Goal: Communication & Community: Answer question/provide support

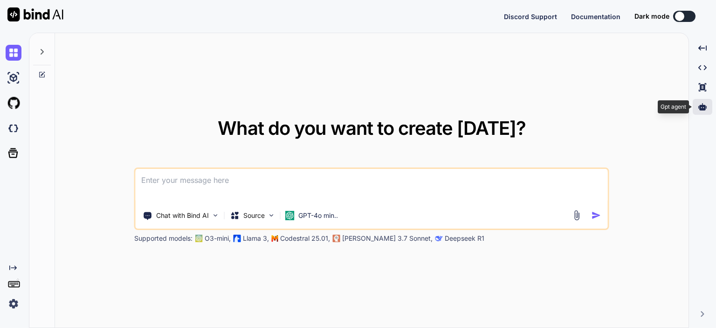
click at [702, 104] on icon at bounding box center [703, 106] width 8 height 7
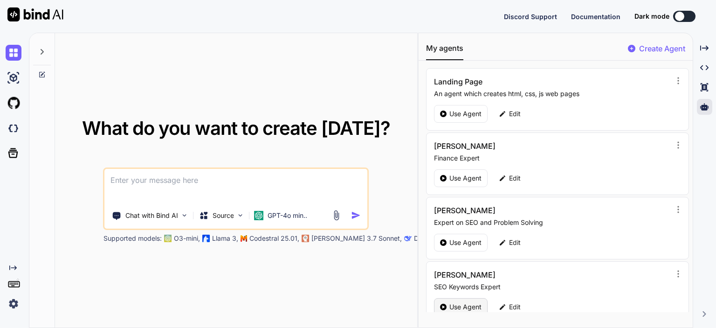
click at [453, 307] on p "Use Agent" at bounding box center [466, 306] width 32 height 9
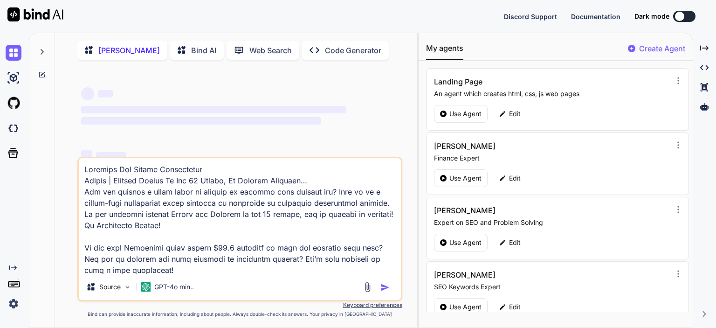
click at [173, 264] on textarea at bounding box center [240, 216] width 322 height 116
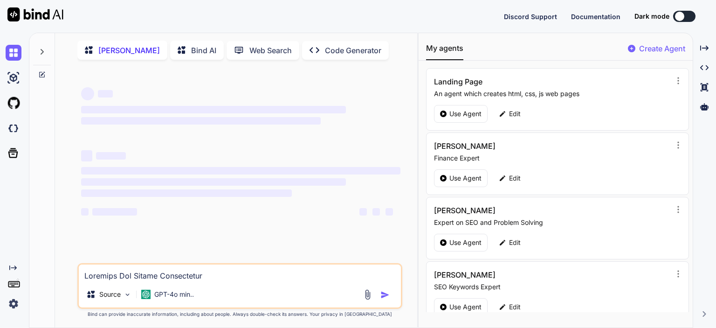
type textarea "x"
type textarea "I"
type textarea "x"
type textarea "I a"
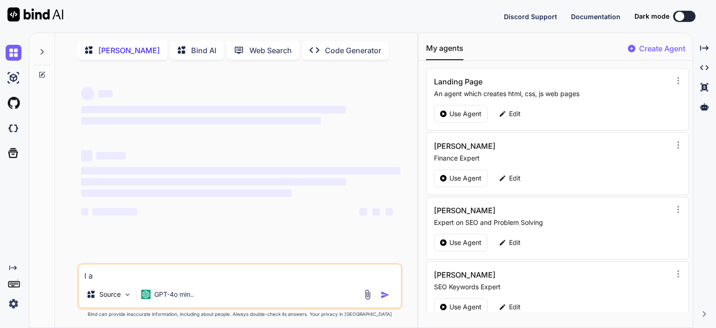
type textarea "x"
type textarea "I am"
type textarea "x"
type textarea "I am"
type textarea "x"
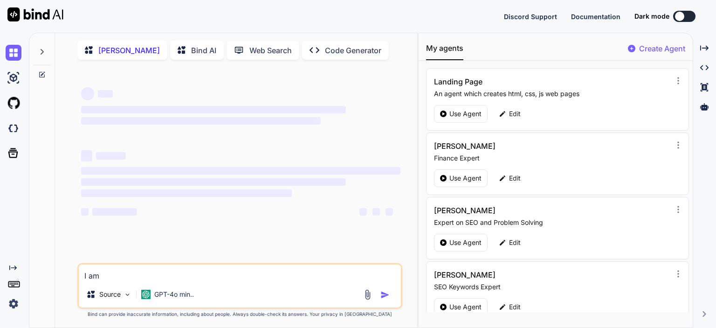
type textarea "I am p"
type textarea "x"
type textarea "I am pr"
type textarea "x"
type textarea "I am pro"
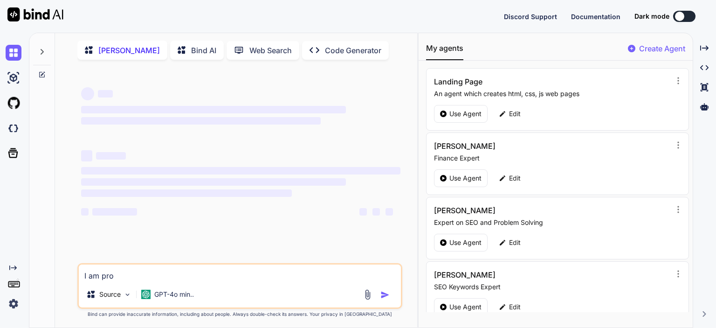
type textarea "x"
type textarea "I am provi"
type textarea "x"
type textarea "I am provid"
type textarea "x"
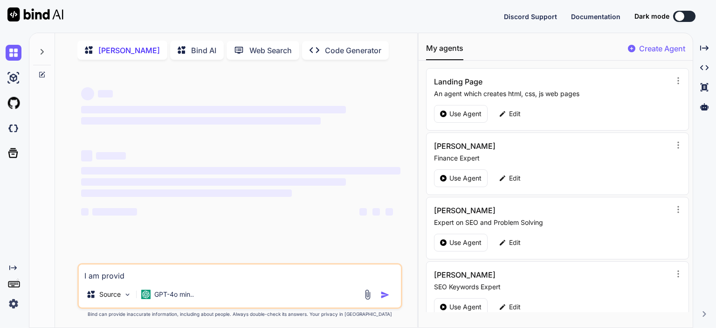
type textarea "I am providi"
type textarea "x"
type textarea "I am providin"
type textarea "x"
type textarea "I am providing"
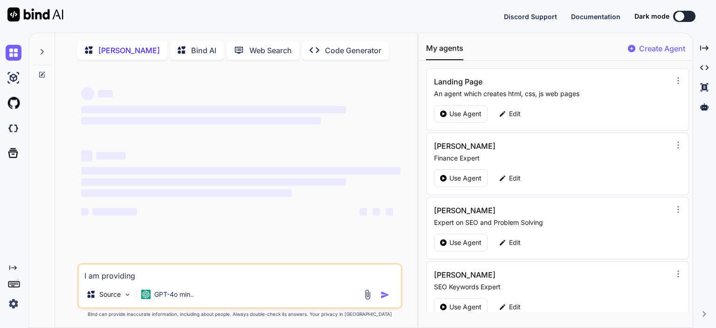
type textarea "x"
type textarea "I am providing"
type textarea "x"
type textarea "I am providing y"
type textarea "x"
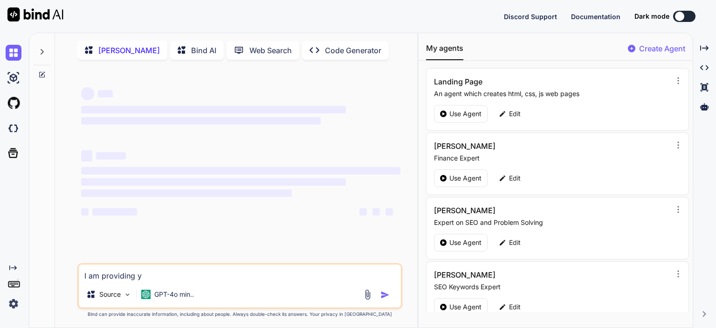
type textarea "I am providing yo"
type textarea "x"
type textarea "I am providing you"
type textarea "x"
type textarea "I am providing you"
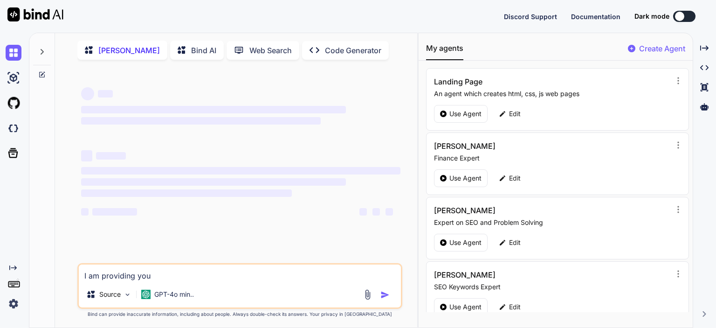
type textarea "x"
type textarea "I am providing you s"
type textarea "x"
type textarea "I am providing you so"
type textarea "x"
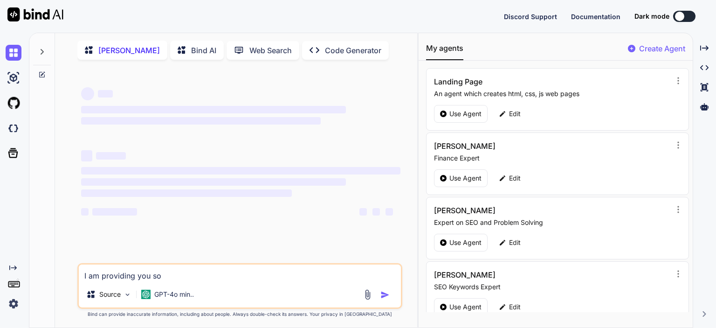
type textarea "I am providing you som"
type textarea "x"
type textarea "I am providing you some"
type textarea "x"
type textarea "I am providing you some"
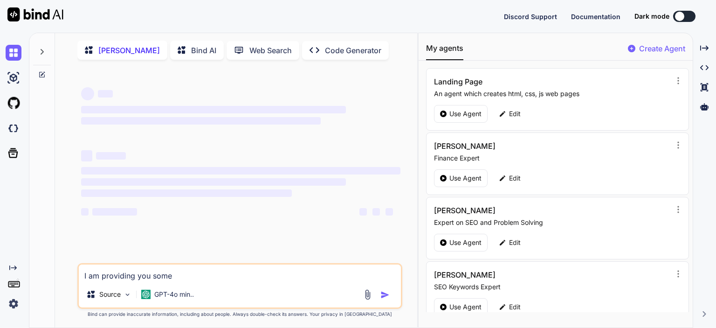
type textarea "x"
type textarea "I am providing you some t"
type textarea "x"
type textarea "I am providing you some te"
type textarea "x"
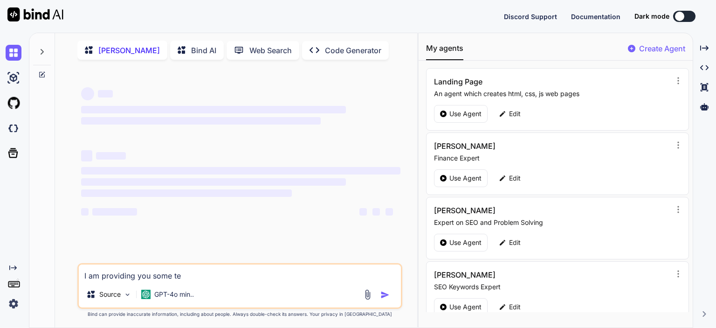
type textarea "I am providing you some tex"
type textarea "x"
type textarea "I am providing you some text"
type textarea "x"
type textarea "I am providing you some text"
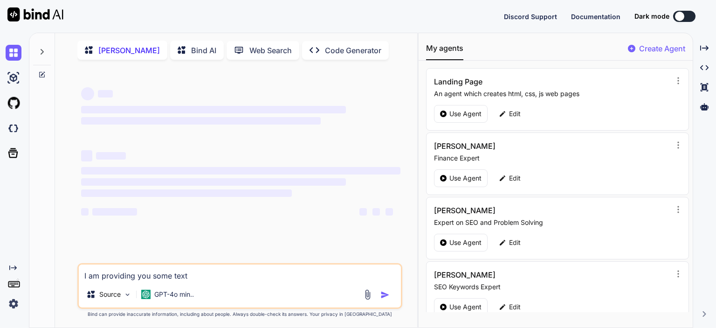
type textarea "x"
type textarea "I am providing you some text w"
type textarea "x"
type textarea "I am providing you some text wh"
type textarea "x"
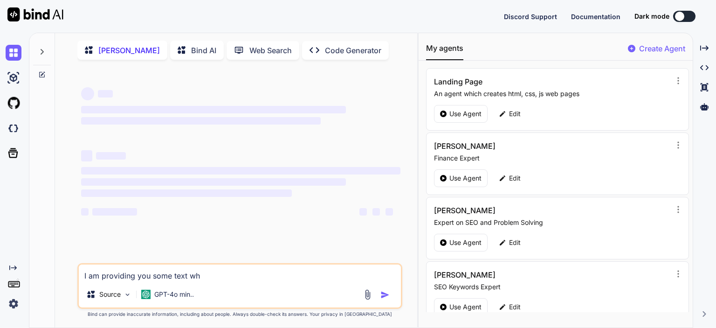
type textarea "I am providing you some text whi"
type textarea "x"
type textarea "I am providing you some text whic"
type textarea "x"
type textarea "I am providing you some text which"
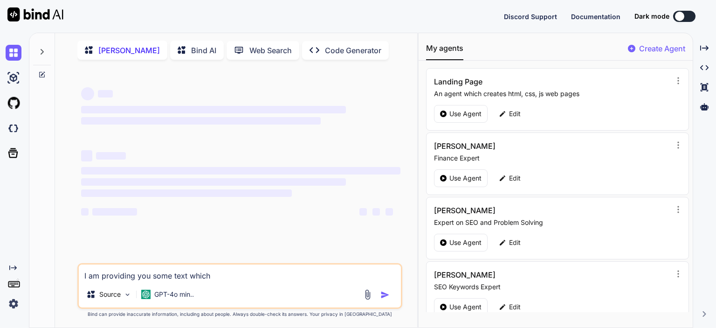
type textarea "x"
type textarea "I am providing you some text which"
type textarea "x"
type textarea "I am providing you some text which y"
type textarea "x"
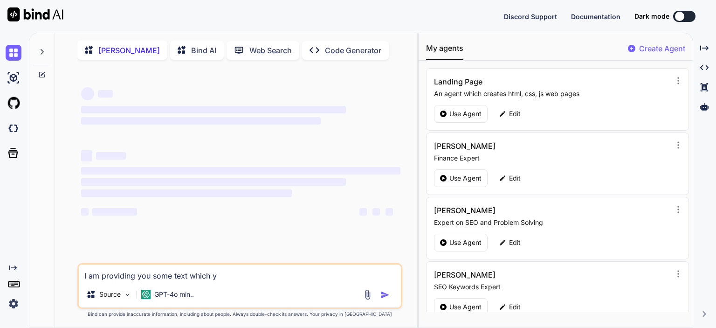
type textarea "I am providing you some text which yo"
type textarea "x"
type textarea "I am providing you some text which you"
type textarea "x"
type textarea "I am providing you some text which you"
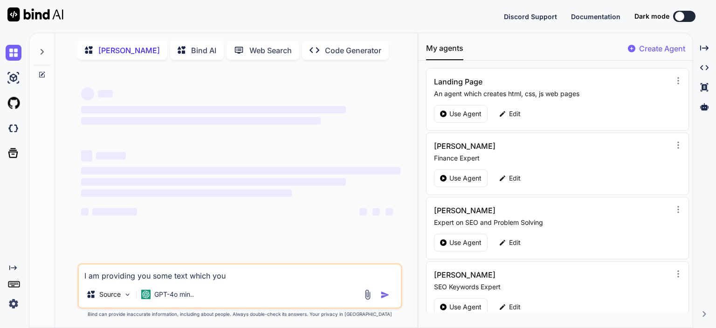
type textarea "x"
type textarea "I am providing you some text which you h"
type textarea "x"
type textarea "I am providing you some text which you ha"
type textarea "x"
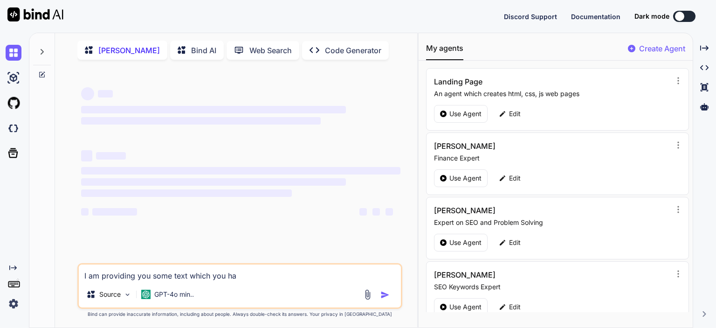
type textarea "I am providing you some text which you hav"
type textarea "x"
type textarea "I am providing you some text which you have"
type textarea "x"
type textarea "I am providing you some text which you have"
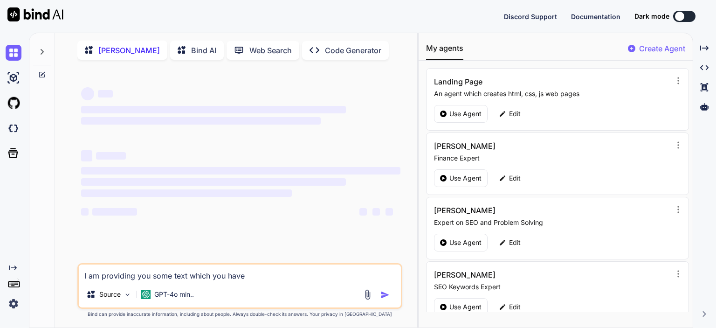
type textarea "x"
type textarea "I am providing you some text which you have t"
type textarea "x"
type textarea "I am providing you some text which you have tw"
type textarea "x"
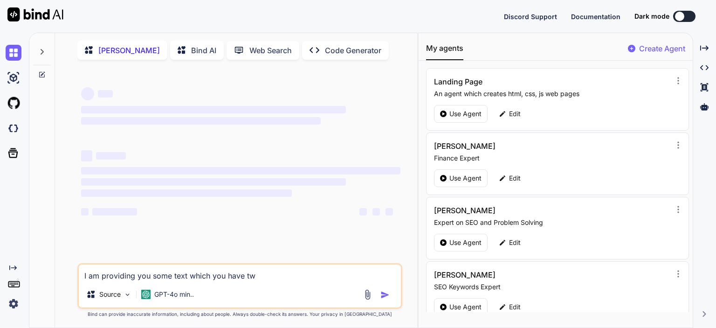
type textarea "I am providing you some text which you have two"
type textarea "x"
type textarea "I am providing you some text which you have two"
type textarea "x"
type textarea "I am providing you some text which you have two e"
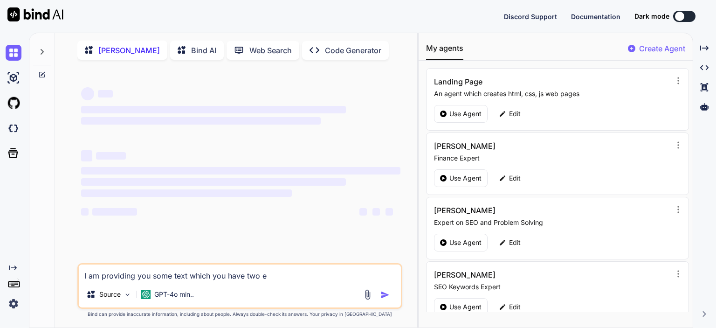
type textarea "x"
type textarea "I am providing you some text which you have two ex"
type textarea "x"
type textarea "I am providing you some text which you have two ext"
type textarea "x"
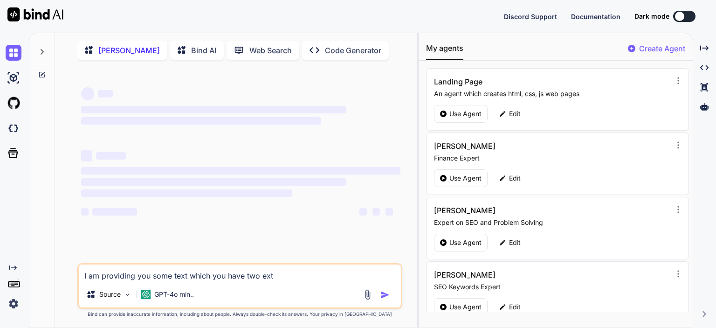
type textarea "I am providing you some text which you have two exte"
type textarea "x"
type textarea "I am providing you some text which you have two exten"
type textarea "x"
type textarea "I am providing you some text which you have two extend"
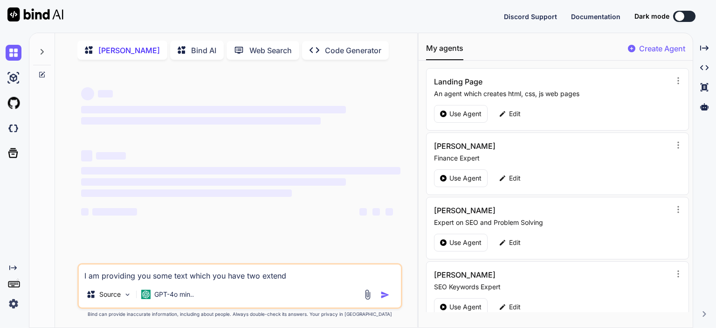
type textarea "x"
type textarea "I am providing you some text which you have two extend"
type textarea "x"
type textarea "I am providing you some text which you have two extend u"
type textarea "x"
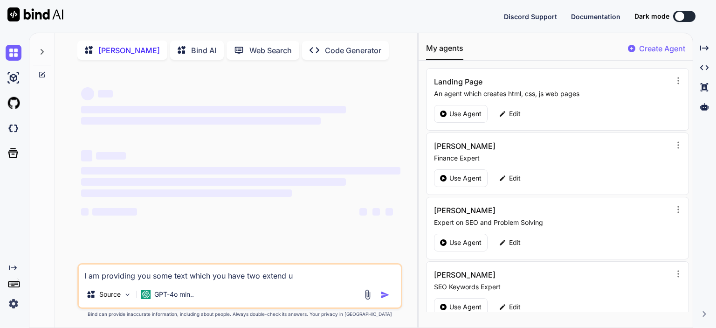
type textarea "I am providing you some text which you have two extend up"
type textarea "x"
type textarea "I am providing you some text which you have two extend upt"
type textarea "x"
type textarea "I am providing you some text which you have two extend upto"
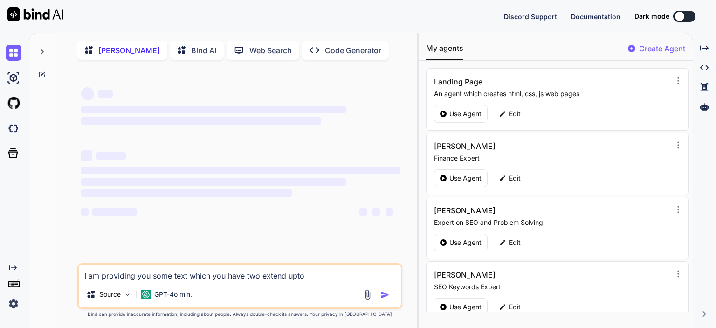
type textarea "x"
type textarea "I am providing you some text which you have two extend upto 2"
type textarea "x"
type textarea "I am providing you some text which you have two extend upto 20"
type textarea "x"
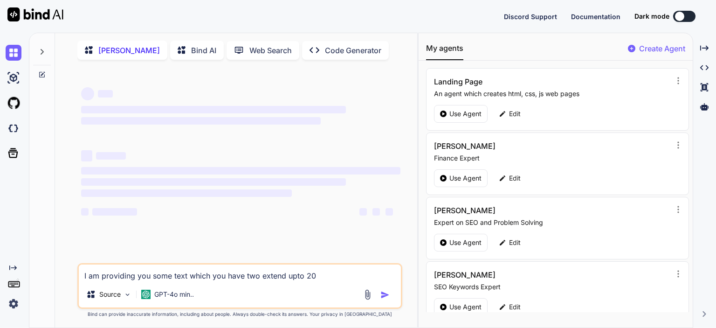
type textarea "I am providing you some text which you have two extend upto 200"
type textarea "x"
type textarea "I am providing you some text which you have two extend upto 2000"
type textarea "x"
type textarea "I am providing you some text which you have two extend upto 2000"
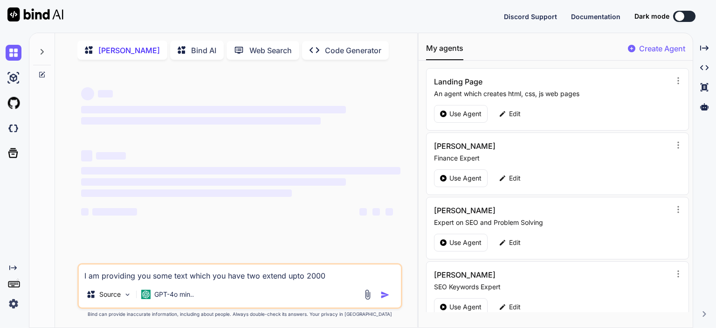
type textarea "x"
type textarea "I am providing you some text which you have two extend upto 2000 w"
type textarea "x"
type textarea "I am providing you some text which you have two extend upto 2000 wo"
type textarea "x"
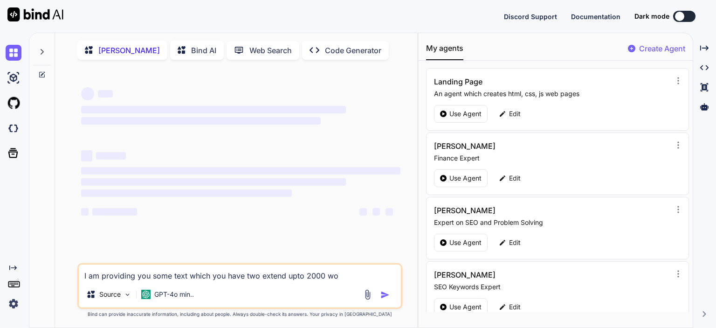
type textarea "I am providing you some text which you have two extend upto 2000 wor"
type textarea "x"
type textarea "I am providing you some text which you have two extend upto 2000 word"
type textarea "x"
type textarea "I am providing you some text which you have two extend upto 2000 words"
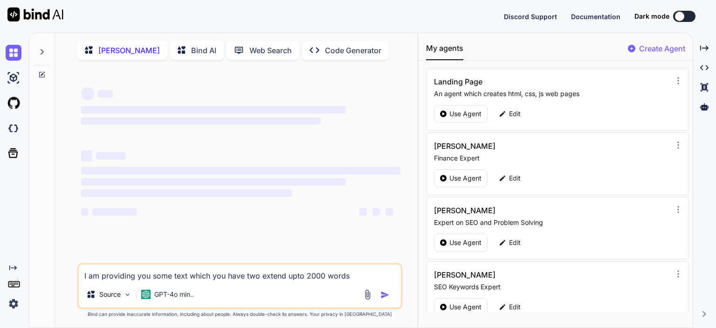
type textarea "x"
type textarea "I am providing you some text which you have two extend upto 2000 words."
type textarea "x"
type textarea "I am providing you some text which you have two extend upto 2000 words."
type textarea "x"
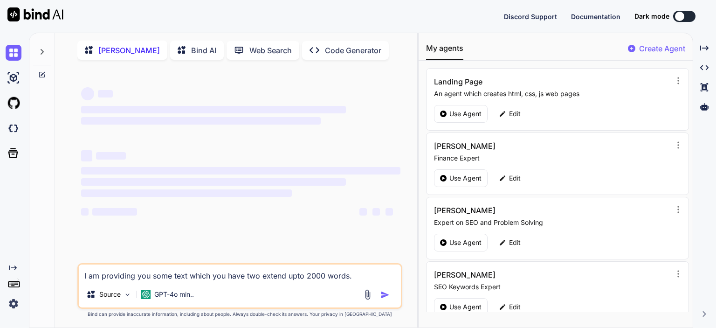
type textarea "I am providing you some text which you have two extend upto 2000 words. H"
type textarea "x"
type textarea "I am providing you some text which you have two extend upto 2000 words. He"
type textarea "x"
type textarea "I am providing you some text which you have two extend upto 2000 words. Her"
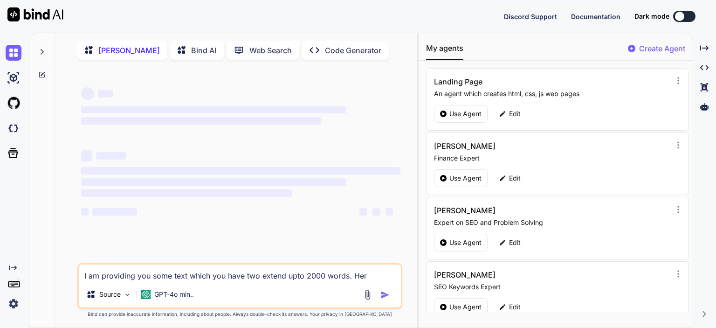
type textarea "x"
type textarea "I am providing you some text which you have two extend upto 2000 words. Here"
type textarea "x"
type textarea "I am providing you some text which you have two extend upto 2000 words. Here"
type textarea "x"
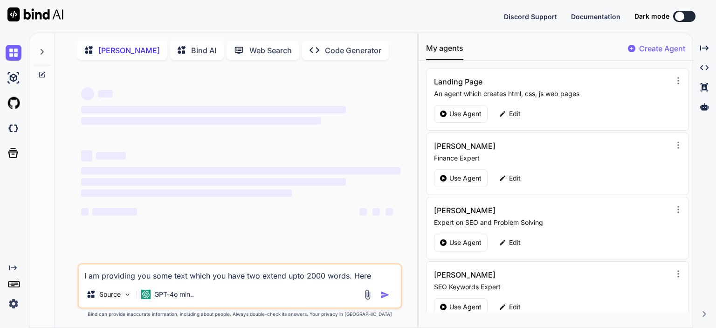
type textarea "I am providing you some text which you have two extend upto 2000 words. Here"
type textarea "x"
type textarea "I am providing you some text which you have two extend upto 2000 words. Her"
type textarea "x"
type textarea "I am providing you some text which you have two extend upto 2000 words. He"
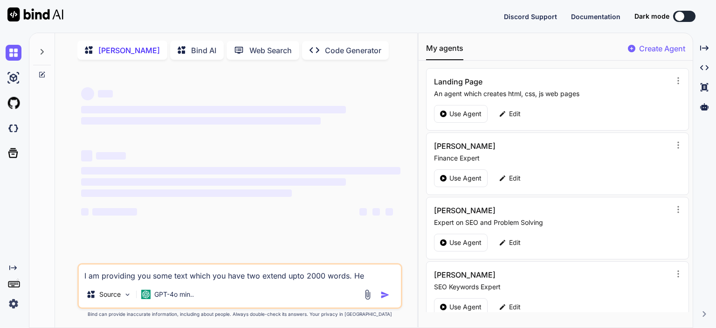
type textarea "x"
type textarea "I am providing you some text which you have two extend upto 2000 words. H"
type textarea "x"
type textarea "I am providing you some text which you have two extend upto 2000 words."
type textarea "x"
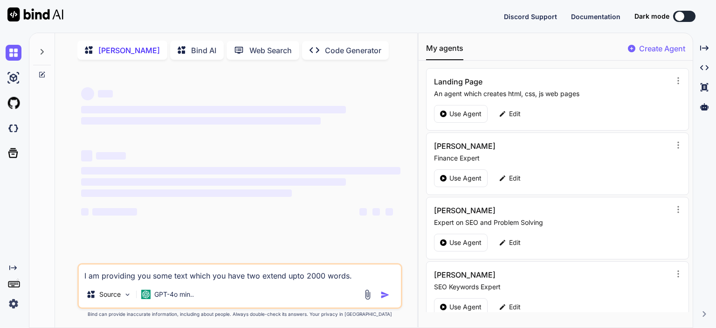
type textarea "I am providing you some text which you have two extend upto 2000 words."
type textarea "x"
type textarea "I am providing you some text which you have two extend upto 2000 words."
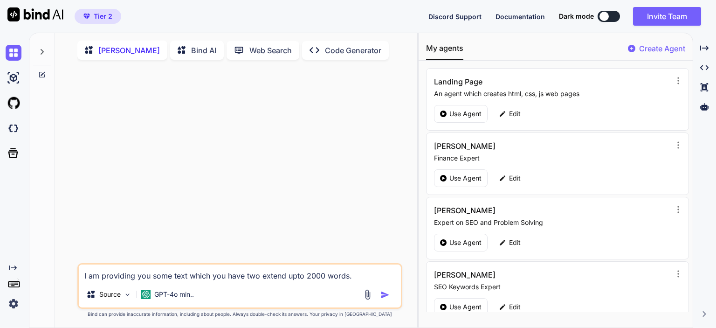
type textarea "x"
type textarea "I am providing you some text which you have two extend upto 2000 words. K"
type textarea "x"
type textarea "I am providing you some text which you have two extend upto 2000 words. Ke"
type textarea "x"
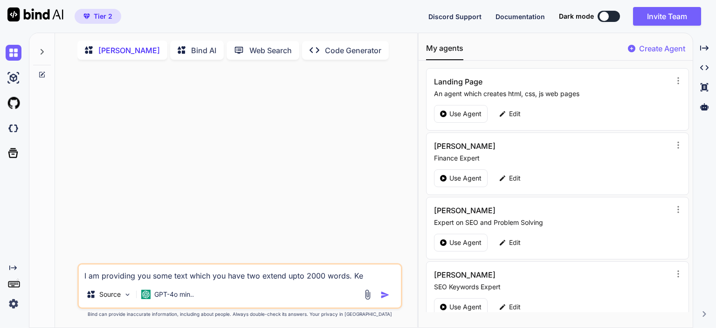
type textarea "I am providing you some text which you have two extend upto 2000 words. Kee"
type textarea "x"
type textarea "I am providing you some text which you have two extend upto 2000 words. Keep"
type textarea "x"
type textarea "I am providing you some text which you have two extend upto 2000 words. Keeps"
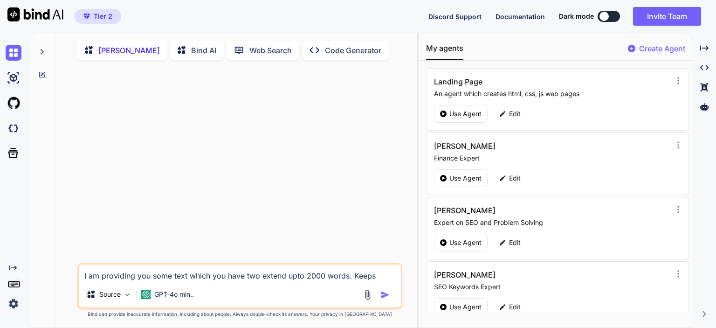
type textarea "x"
type textarea "I am providing you some text which you have two extend upto 2000 words. Keeps"
type textarea "x"
type textarea "I am providing you some text which you have two extend upto 2000 words. Keeps"
type textarea "x"
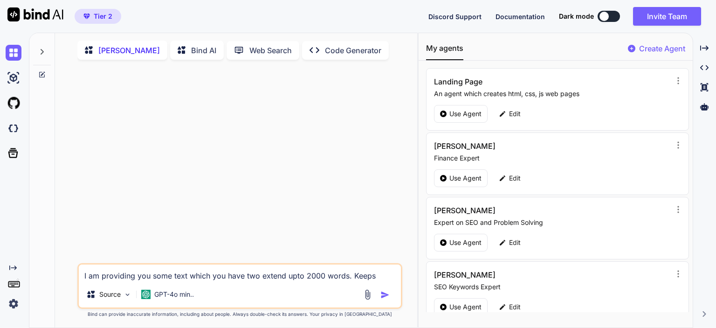
type textarea "I am providing you some text which you have two extend upto 2000 words. Keep"
type textarea "x"
type textarea "I am providing you some text which you have two extend upto 2000 words. Keep"
type textarea "x"
type textarea "I am providing you some text which you have two extend upto 2000 words. Keep f"
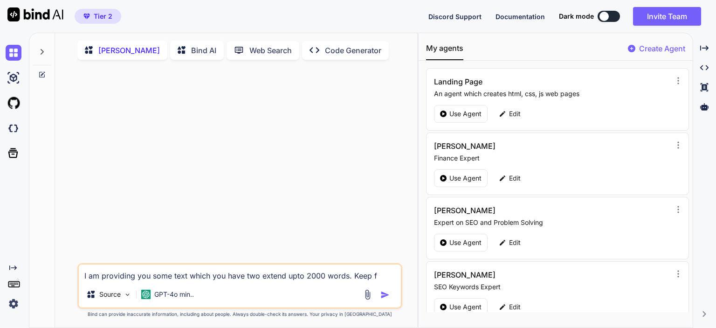
type textarea "x"
type textarea "I am providing you some text which you have two extend upto 2000 words. Keep fa"
type textarea "x"
type textarea "I am providing you some text which you have two extend upto 2000 words. Keep fac"
type textarea "x"
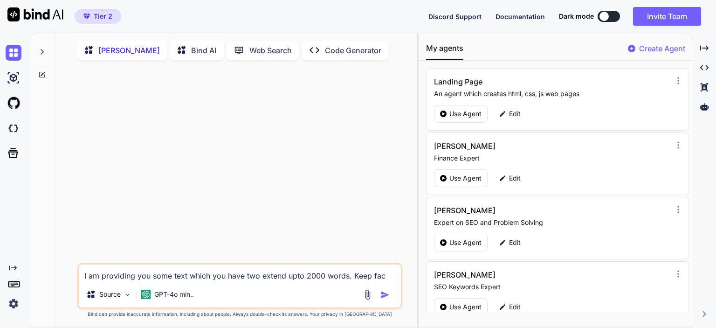
type textarea "I am providing you some text which you have two extend upto 2000 words. Keep fa…"
type textarea "x"
type textarea "I am providing you some text which you have two extend upto 2000 words. Keep fa…"
type textarea "x"
type textarea "I am providing you some text which you have two extend upto 2000 words. Keep fa…"
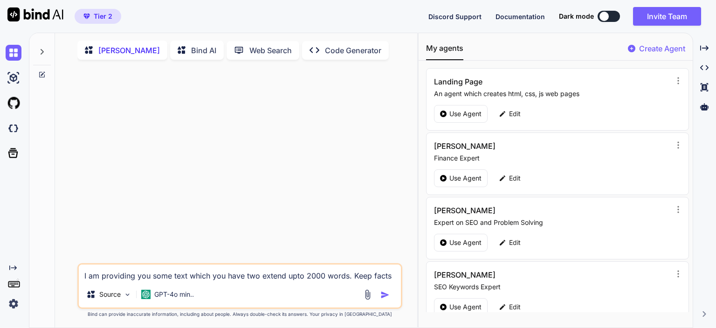
type textarea "x"
type textarea "I am providing you some text which you have two extend upto 2000 words. Keep fa…"
type textarea "x"
type textarea "I am providing you some text which you have two extend upto 2000 words. Keep fa…"
type textarea "x"
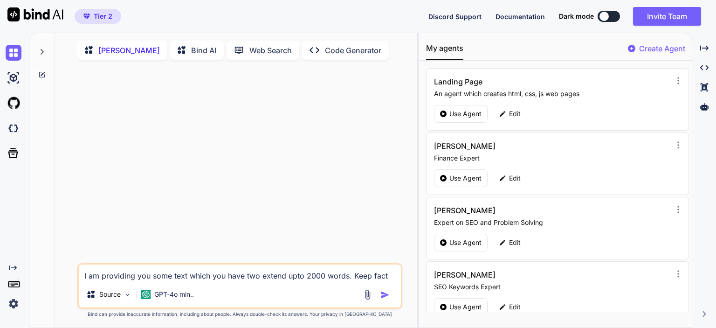
type textarea "I am providing you some text which you have two extend upto 2000 words. Keep fac"
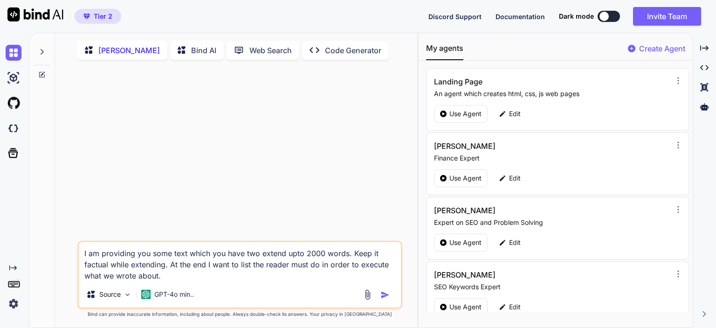
click at [233, 266] on textarea "I am providing you some text which you have two extend upto 2000 words. Keep it…" at bounding box center [240, 261] width 322 height 39
click at [230, 267] on textarea "I am providing you some text which you have two extend upto 2000 words. Keep it…" at bounding box center [240, 261] width 322 height 39
click at [275, 279] on textarea "I am providing you some text which you have two extend upto 2000 words. Keep it…" at bounding box center [240, 261] width 322 height 39
click at [263, 280] on textarea "I am providing you some text which you have two extend upto 2000 words. Keep it…" at bounding box center [240, 261] width 322 height 39
click at [131, 279] on textarea "I am providing you some text which you have two extend upto 2000 words. Keep it…" at bounding box center [240, 261] width 322 height 39
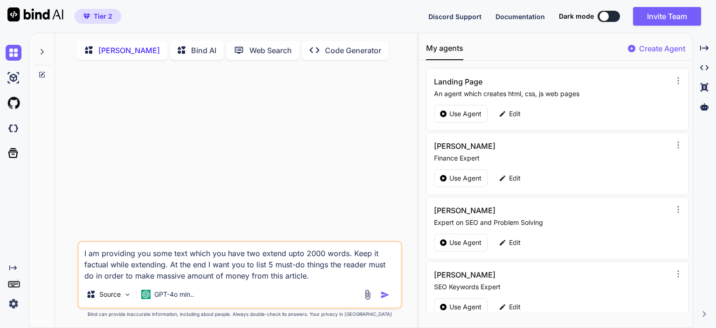
drag, startPoint x: 264, startPoint y: 278, endPoint x: 249, endPoint y: 278, distance: 14.9
click at [249, 278] on textarea "I am providing you some text which you have two extend upto 2000 words. Keep it…" at bounding box center [240, 261] width 322 height 39
click at [317, 280] on textarea "I am providing you some text which you have two extend upto 2000 words. Keep it…" at bounding box center [240, 261] width 322 height 39
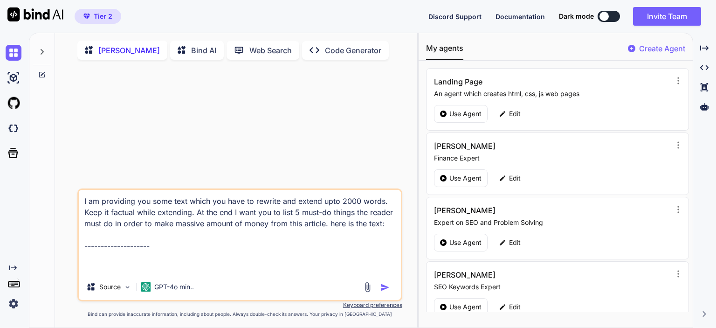
click at [122, 266] on textarea "I am providing you some text which you have to rewrite and extend upto 2000 wor…" at bounding box center [240, 232] width 322 height 84
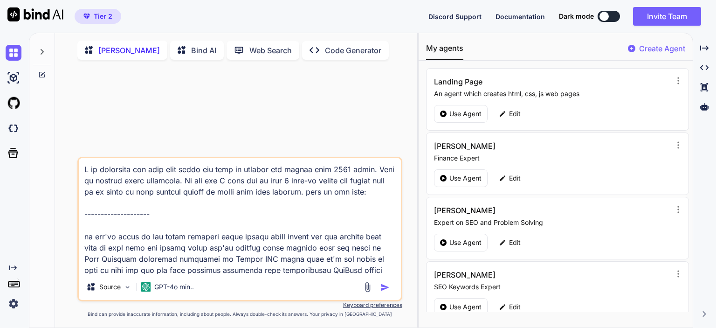
click at [384, 289] on img "button" at bounding box center [385, 287] width 9 height 9
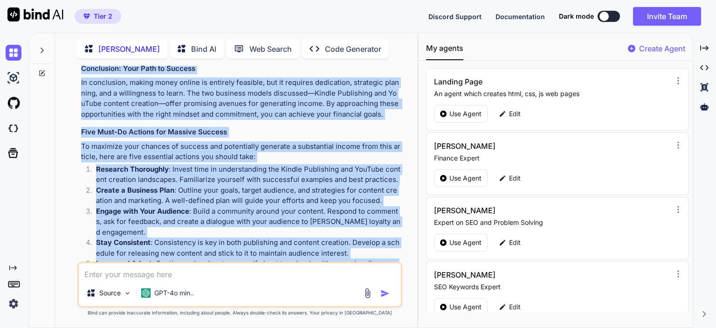
scroll to position [1771, 0]
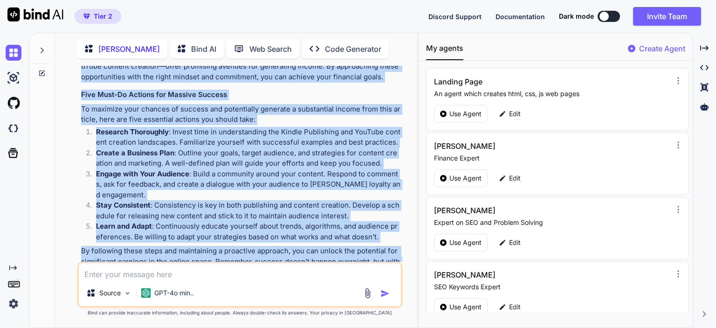
drag, startPoint x: 82, startPoint y: 115, endPoint x: 389, endPoint y: 240, distance: 331.9
copy div "Lor Ipsum Dolor Sitame Conse Adipis: E Seddoeiusmodt Incid Ut labor'e dolorem a…"
click at [138, 201] on strong "Stay Consistent" at bounding box center [123, 205] width 55 height 9
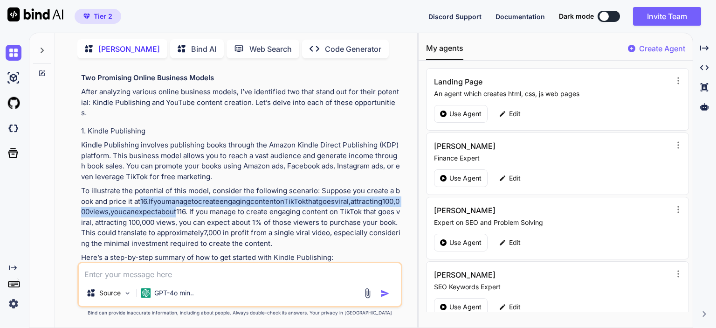
scroll to position [1072, 33]
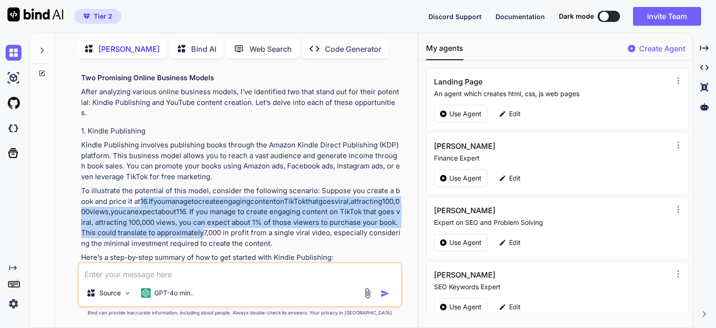
drag, startPoint x: 82, startPoint y: 192, endPoint x: 409, endPoint y: 194, distance: 327.4
click at [409, 194] on div "You [PERSON_NAME] - SEO Man The Truth About Making Money Online: A Comprehensiv…" at bounding box center [239, 197] width 355 height 262
copy semantics "16. I f y o u m a n a g e t o c r e a t e e n g a g i n g c o n t e n t o n T i…"
click at [265, 197] on mi "e" at bounding box center [267, 201] width 4 height 9
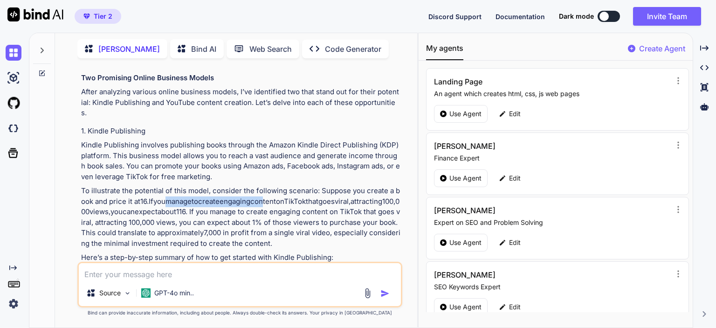
scroll to position [1072, 0]
drag, startPoint x: 166, startPoint y: 191, endPoint x: 61, endPoint y: 191, distance: 105.4
click at [61, 191] on div "[PERSON_NAME] - SEO Man Bind AI Web Search Created with Pixso. Code Generator Y…" at bounding box center [236, 181] width 362 height 292
click at [140, 197] on mn "16." at bounding box center [144, 201] width 8 height 9
drag, startPoint x: 87, startPoint y: 189, endPoint x: 80, endPoint y: 181, distance: 10.6
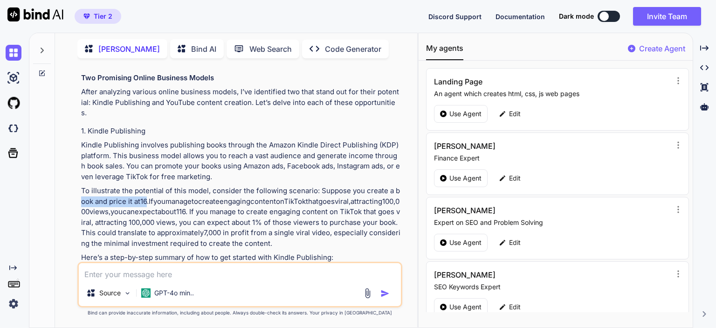
click at [80, 181] on div "You [PERSON_NAME] - SEO Man The Truth About Making Money Online: A Comprehensiv…" at bounding box center [240, 164] width 323 height 196
click at [175, 197] on mi "n" at bounding box center [177, 201] width 4 height 9
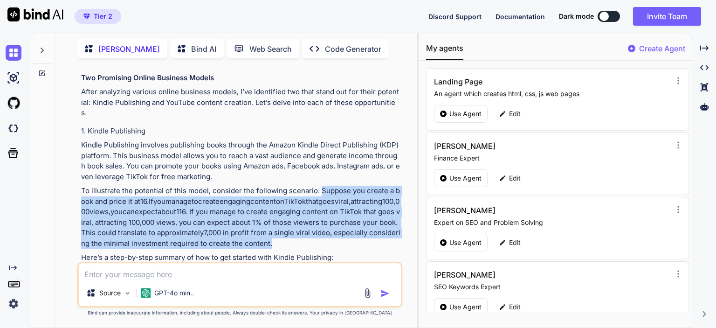
drag, startPoint x: 319, startPoint y: 169, endPoint x: 262, endPoint y: 210, distance: 70.5
click at [262, 210] on p "To illustrate the potential of this model, consider the following scenario: Sup…" at bounding box center [240, 217] width 319 height 63
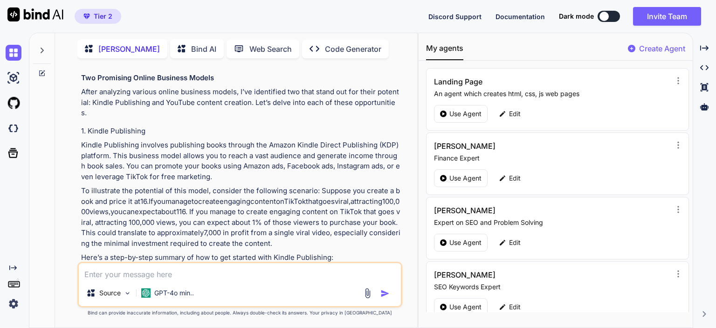
click at [97, 186] on p "To illustrate the potential of this model, consider the following scenario: Sup…" at bounding box center [240, 217] width 319 height 63
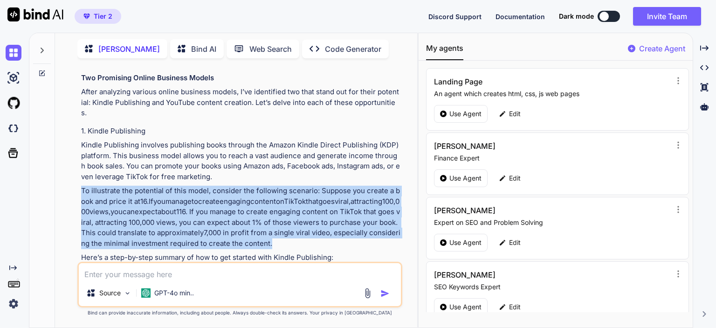
drag, startPoint x: 82, startPoint y: 169, endPoint x: 150, endPoint y: 214, distance: 81.2
click at [150, 214] on p "To illustrate the potential of this model, consider the following scenario: Sup…" at bounding box center [240, 217] width 319 height 63
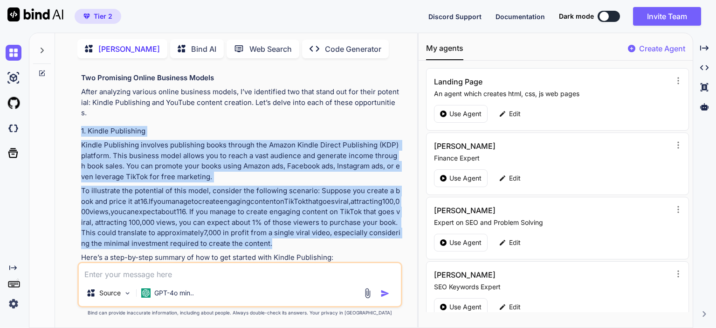
drag, startPoint x: 81, startPoint y: 109, endPoint x: 159, endPoint y: 208, distance: 126.9
copy div "1. Kindle Publishing Kindle Publishing involves publishing books through the Am…"
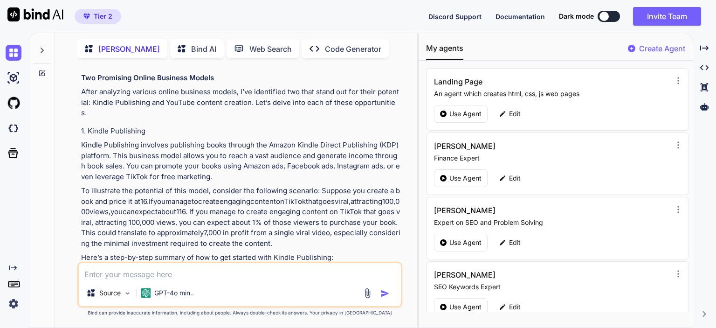
click at [179, 277] on textarea at bounding box center [240, 271] width 322 height 17
paste textarea "1. Kindle Publishing Kindle Publishing involves publishing books through the Am…"
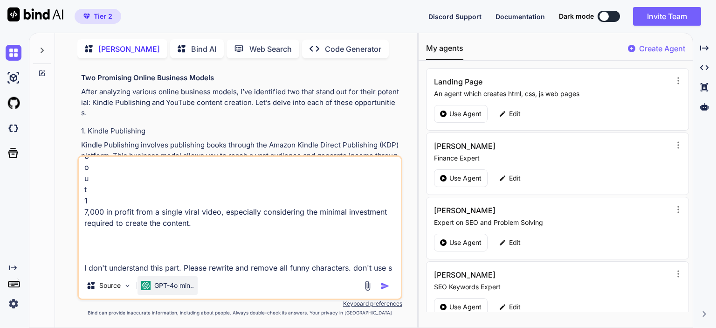
scroll to position [1109, 0]
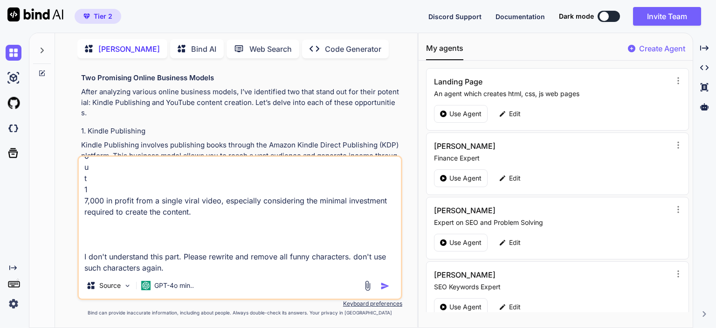
drag, startPoint x: 202, startPoint y: 214, endPoint x: 128, endPoint y: 208, distance: 74.8
click at [128, 208] on textarea "1. Kindle Publishing Kindle Publishing involves publishing books through the Am…" at bounding box center [240, 215] width 322 height 116
click at [179, 268] on textarea "1. Kindle Publishing Kindle Publishing involves publishing books through the Am…" at bounding box center [240, 215] width 322 height 116
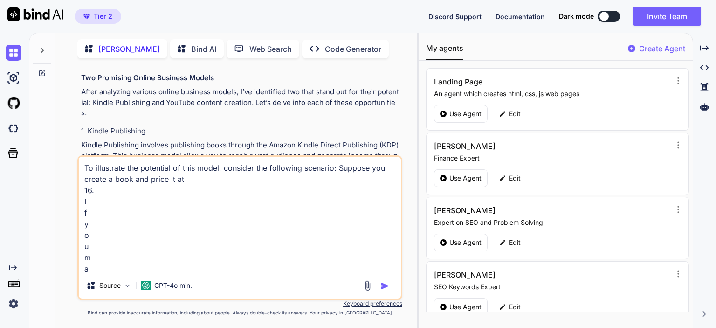
scroll to position [0, 0]
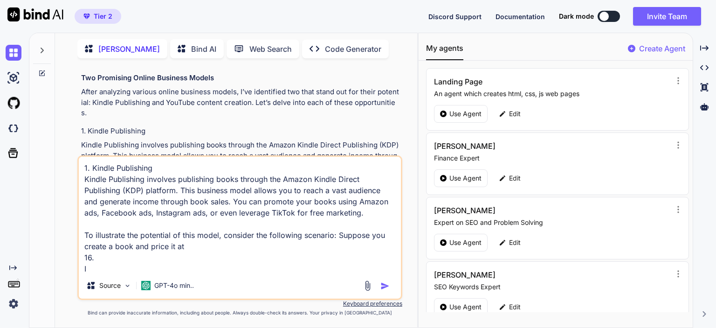
drag, startPoint x: 206, startPoint y: 214, endPoint x: 59, endPoint y: 152, distance: 158.7
click at [59, 152] on div "[PERSON_NAME] - SEO Man Bind AI Web Search Created with Pixso. Code Generator Y…" at bounding box center [236, 181] width 362 height 292
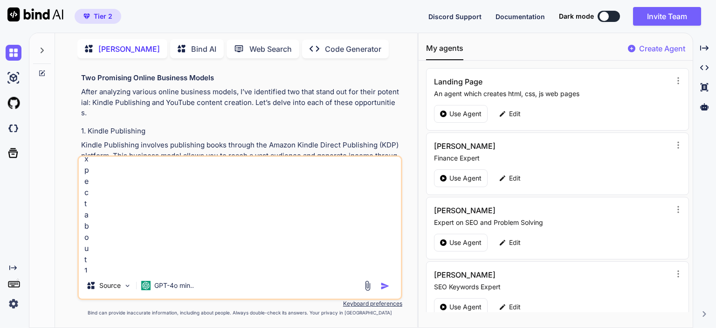
scroll to position [1110, 0]
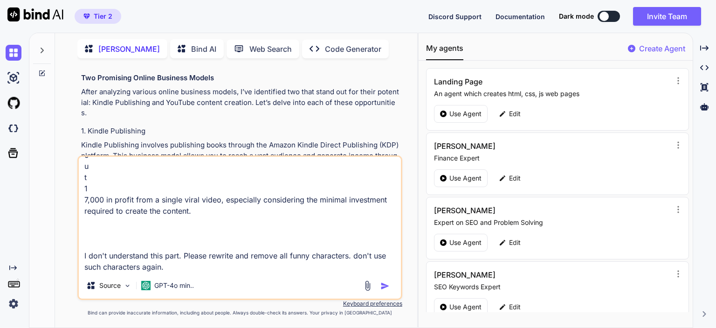
click at [192, 268] on textarea "1. Kindle Publishing Kindle Publishing involves publishing books through the Am…" at bounding box center [240, 215] width 322 height 116
click at [384, 284] on img "button" at bounding box center [385, 285] width 9 height 9
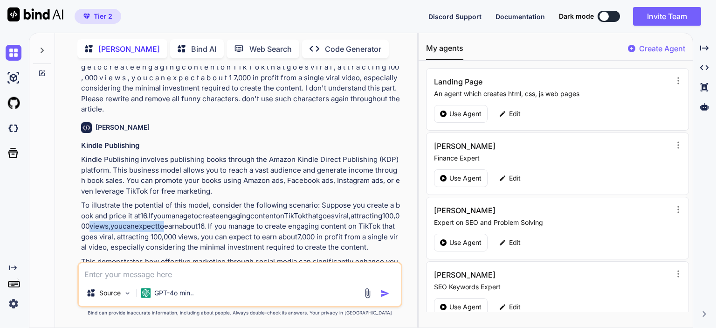
scroll to position [2078, 50]
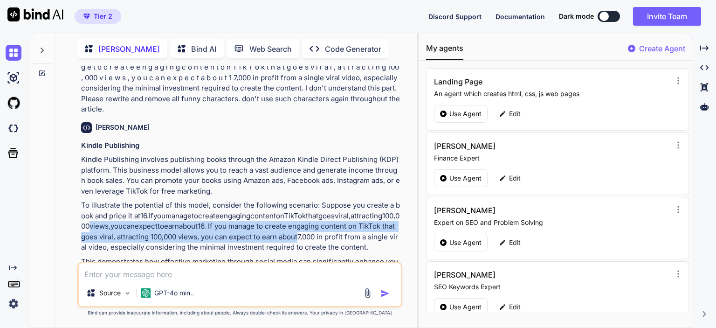
drag, startPoint x: 358, startPoint y: 194, endPoint x: 409, endPoint y: 198, distance: 51.5
click at [409, 198] on div "You [PERSON_NAME] - SEO Man The Truth About Making Money Online: A Comprehensiv…" at bounding box center [239, 197] width 355 height 262
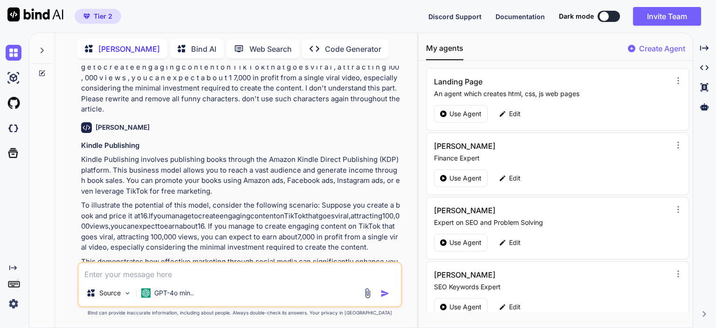
click at [181, 204] on p "To illustrate the potential of this model, consider the following scenario: Sup…" at bounding box center [240, 226] width 319 height 53
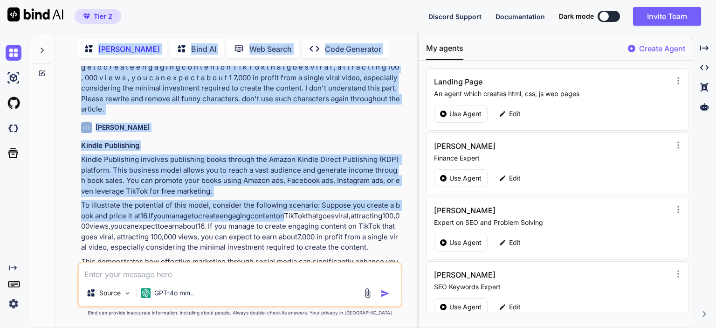
drag, startPoint x: 173, startPoint y: 193, endPoint x: 40, endPoint y: 193, distance: 133.4
click at [40, 193] on div "[PERSON_NAME] - SEO Man Bind AI Web Search Created with Pixso. Code Generator Y…" at bounding box center [223, 180] width 388 height 296
click at [161, 211] on mi "u" at bounding box center [163, 215] width 4 height 9
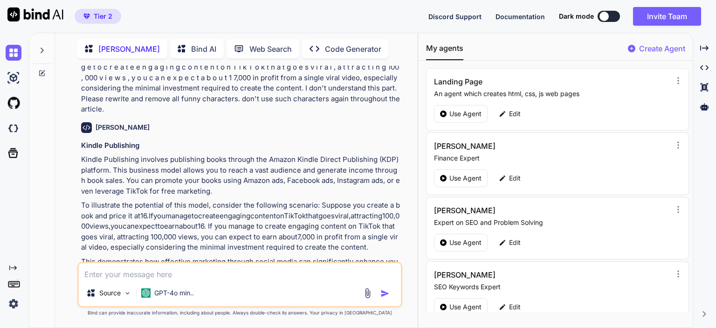
click at [140, 272] on textarea at bounding box center [240, 271] width 322 height 17
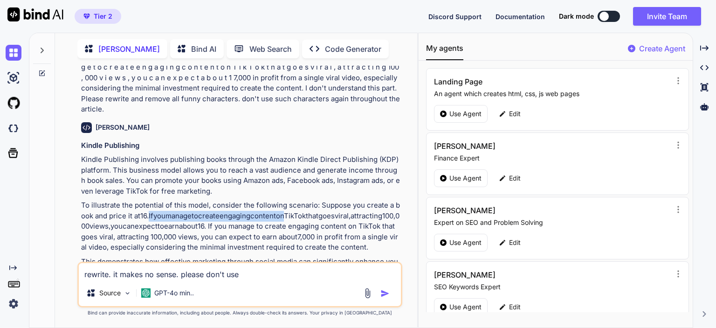
drag, startPoint x: 90, startPoint y: 195, endPoint x: 224, endPoint y: 196, distance: 133.8
click at [224, 211] on mrow "16. I f y o u m a n a g e t o c r e a t e e n g a g i n g c o n t e n t o n T i…" at bounding box center [240, 221] width 319 height 20
click at [291, 211] on mi "k" at bounding box center [292, 215] width 3 height 9
click at [254, 272] on textarea "rewrite. it makes no sense. please don't use" at bounding box center [240, 271] width 322 height 17
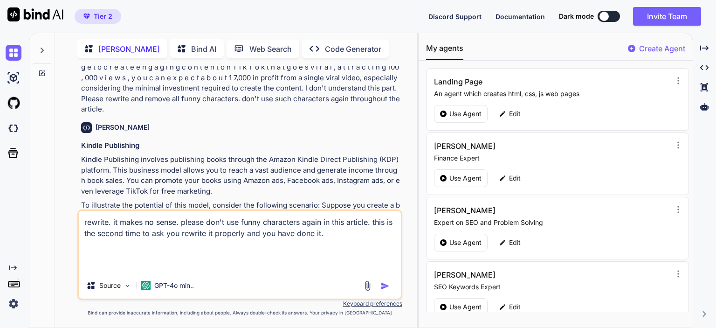
paste textarea "1. Kindle Publishing Kindle Publishing involves publishing books through the Am…"
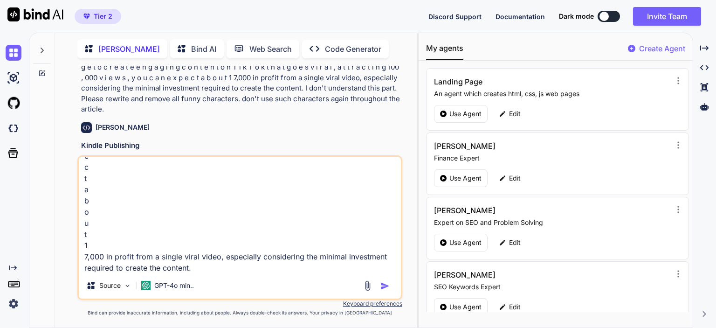
click at [385, 285] on img "button" at bounding box center [385, 285] width 9 height 9
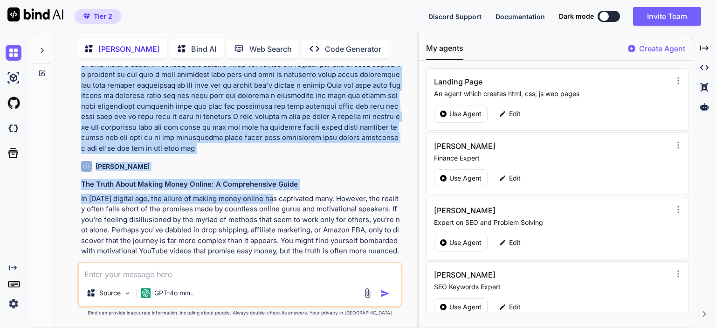
scroll to position [560, 0]
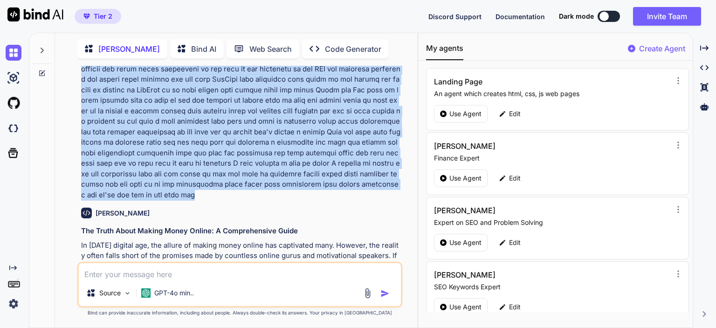
drag, startPoint x: 79, startPoint y: 94, endPoint x: 269, endPoint y: 181, distance: 208.5
click at [269, 181] on div "You [PERSON_NAME] - SEO Man The Truth About Making Money Online: A Comprehensiv…" at bounding box center [240, 164] width 323 height 196
copy p "I am providing you some text which you have to rewrite and extend upto 2000 wor…"
